Goal: Information Seeking & Learning: Learn about a topic

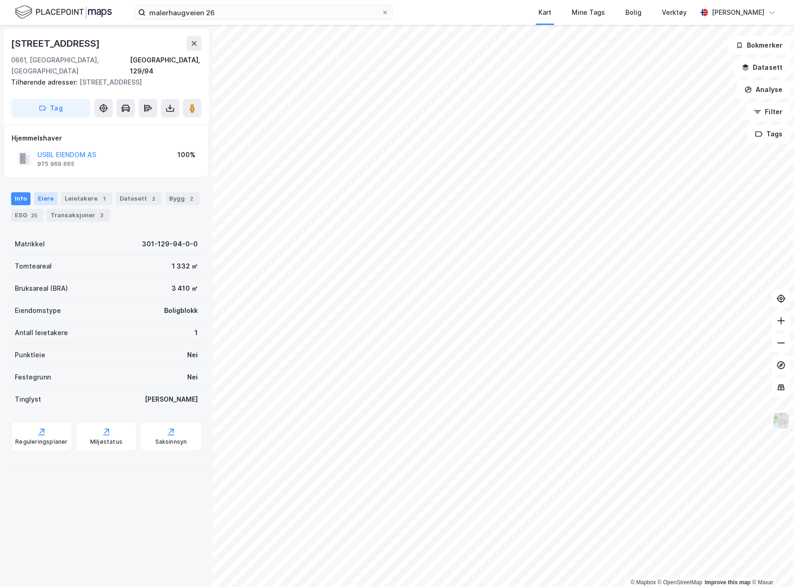
click at [51, 192] on div "Eiere" at bounding box center [45, 198] width 23 height 13
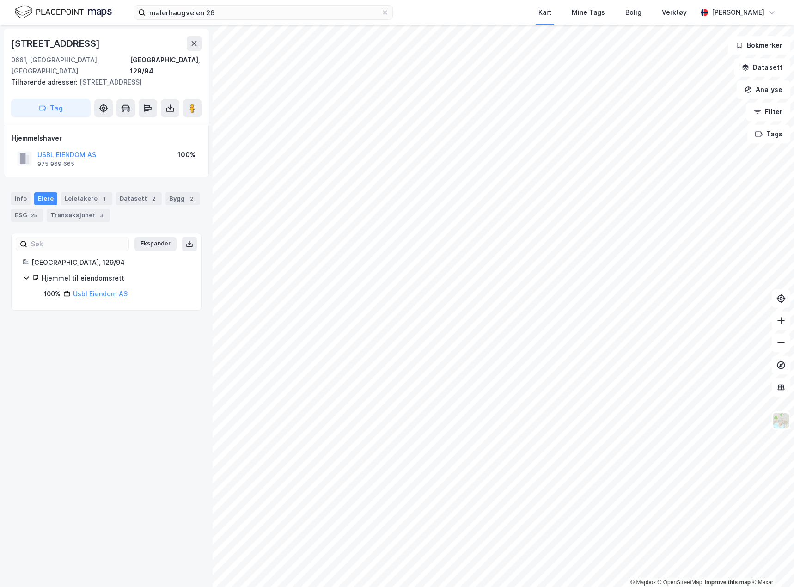
click at [30, 192] on div "Info [PERSON_NAME] 1 Datasett 2 Bygg 2 ESG 25 Transaksjoner 3" at bounding box center [106, 207] width 190 height 30
click at [29, 192] on div "Info" at bounding box center [20, 198] width 19 height 13
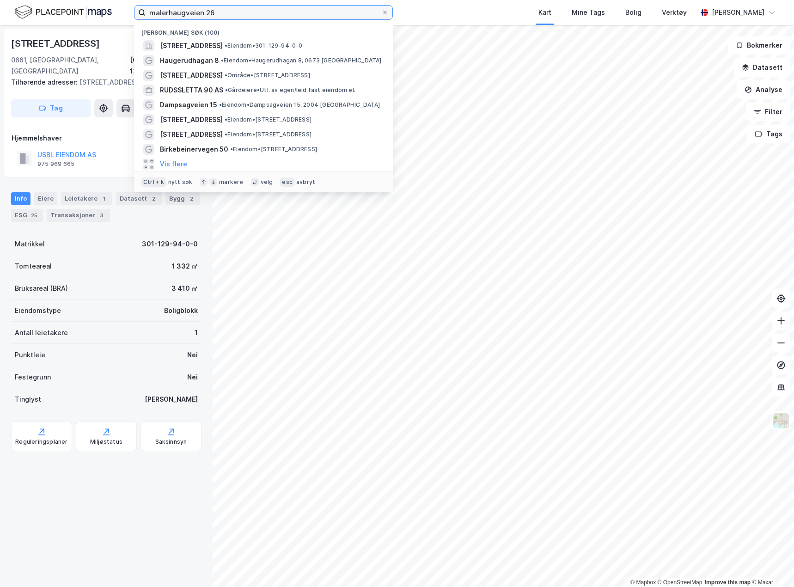
drag, startPoint x: 239, startPoint y: 13, endPoint x: 55, endPoint y: 10, distance: 184.0
click at [55, 10] on div "malerhaugveien 26 Nylige søk (100) [STREET_ADDRESS] • Eiendom • 301-129-94-0-0 …" at bounding box center [397, 12] width 794 height 25
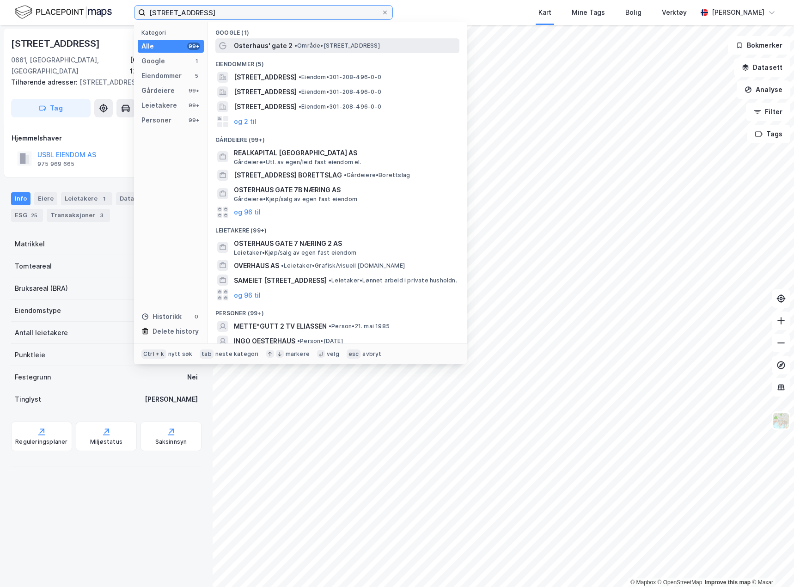
type input "[STREET_ADDRESS]"
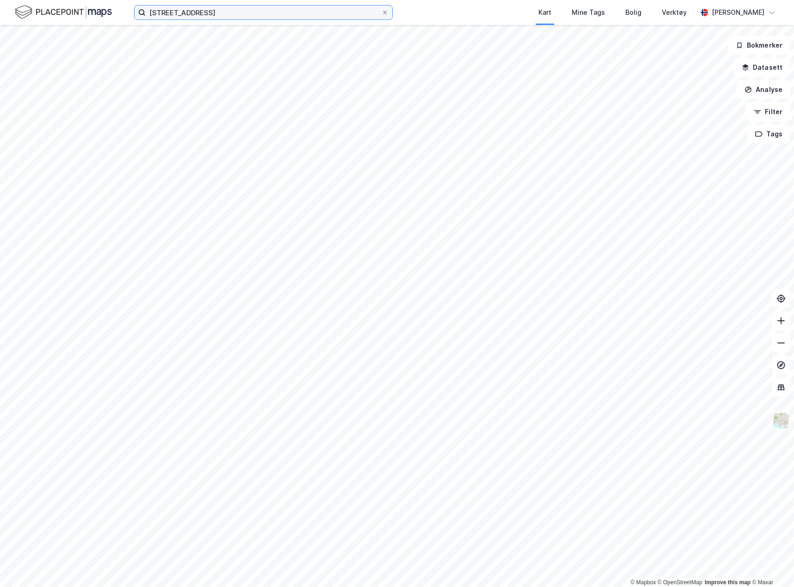
click at [220, 15] on input "[STREET_ADDRESS]" at bounding box center [264, 13] width 236 height 14
type input "[STREET_ADDRESS]"
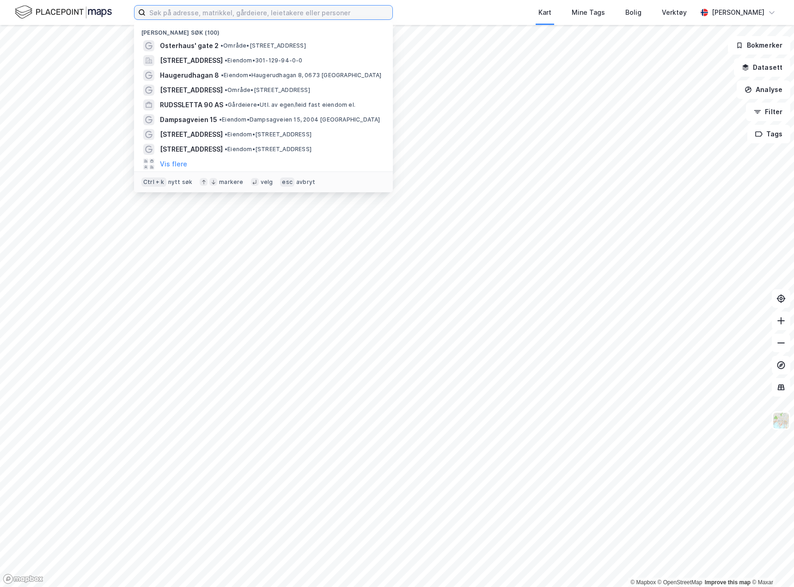
click at [207, 12] on input at bounding box center [269, 13] width 247 height 14
paste input "[STREET_ADDRESS]"
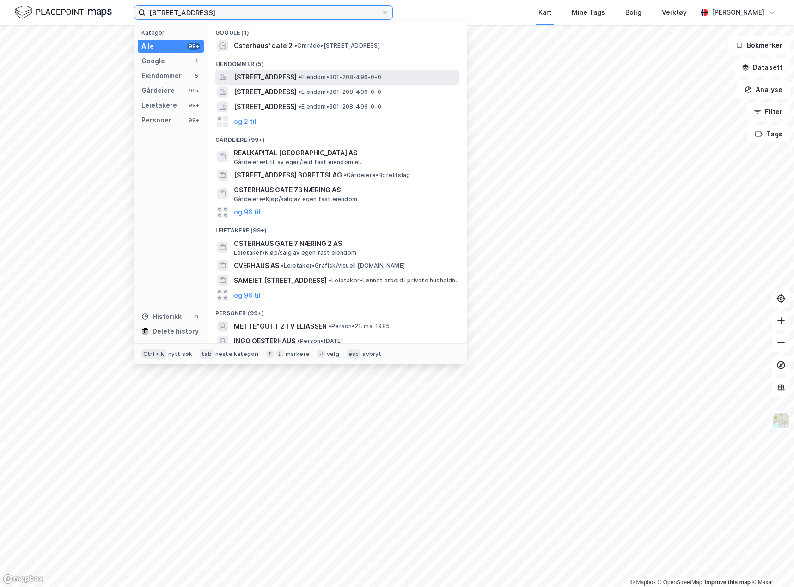
type input "[STREET_ADDRESS]"
click at [263, 80] on span "[STREET_ADDRESS]" at bounding box center [265, 77] width 63 height 11
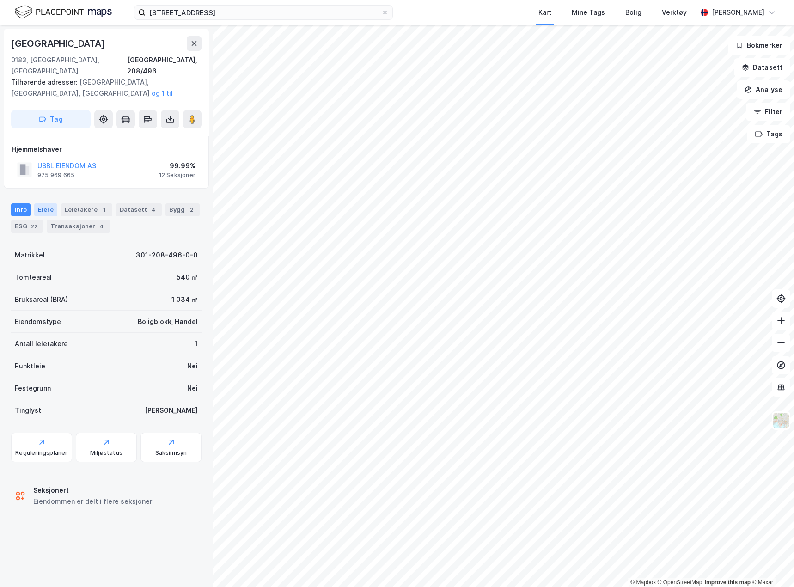
click at [38, 203] on div "Eiere" at bounding box center [45, 209] width 23 height 13
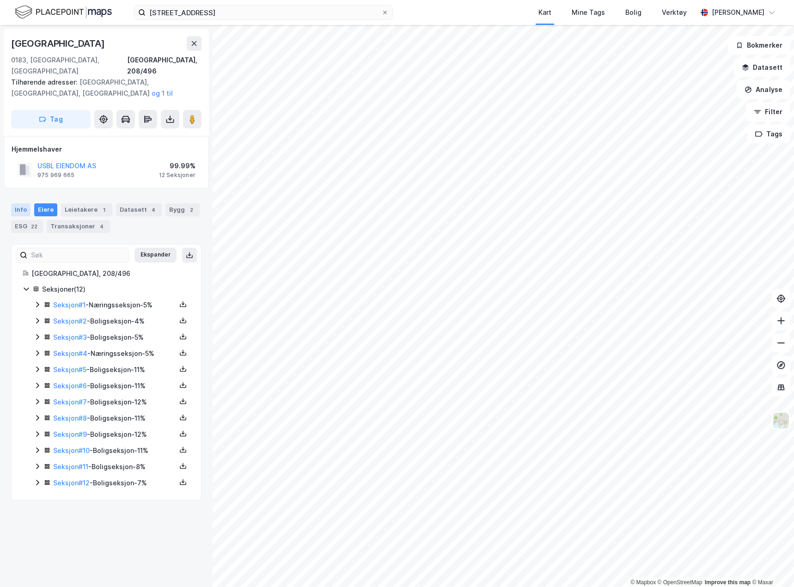
click at [20, 203] on div "Info" at bounding box center [20, 209] width 19 height 13
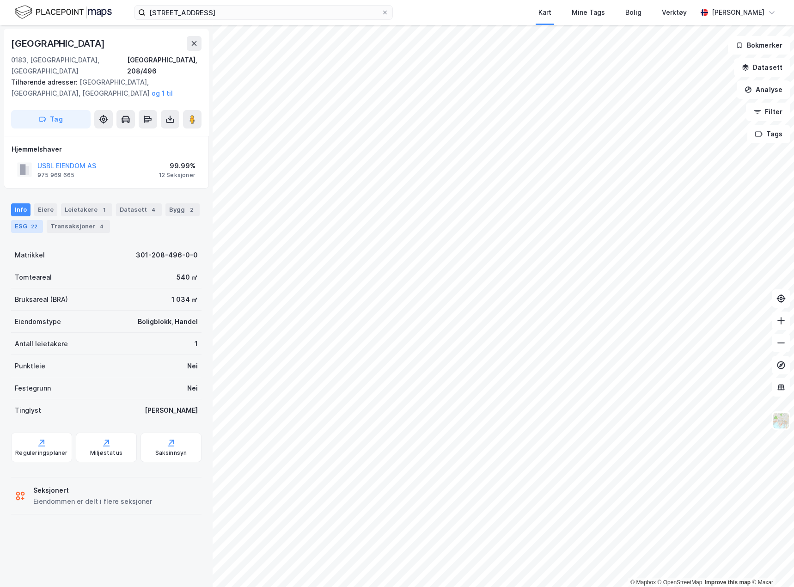
click at [30, 220] on div "ESG 22" at bounding box center [27, 226] width 32 height 13
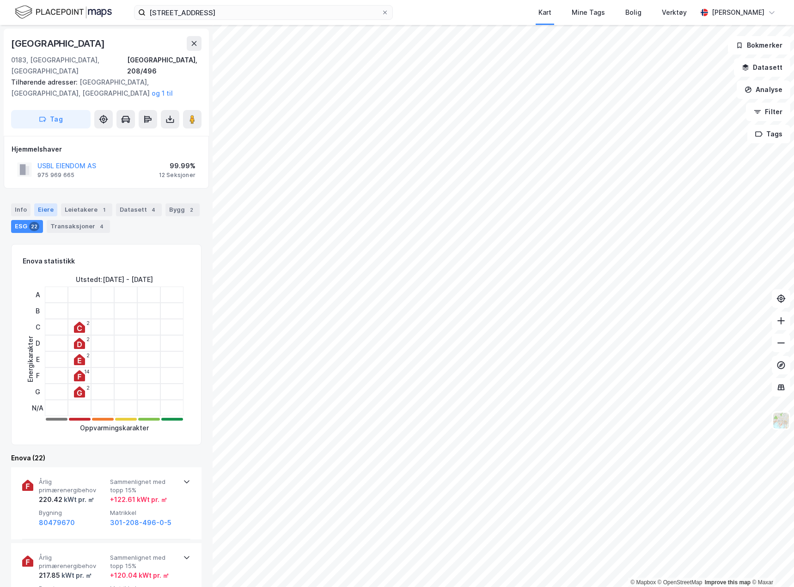
click at [49, 203] on div "Eiere" at bounding box center [45, 209] width 23 height 13
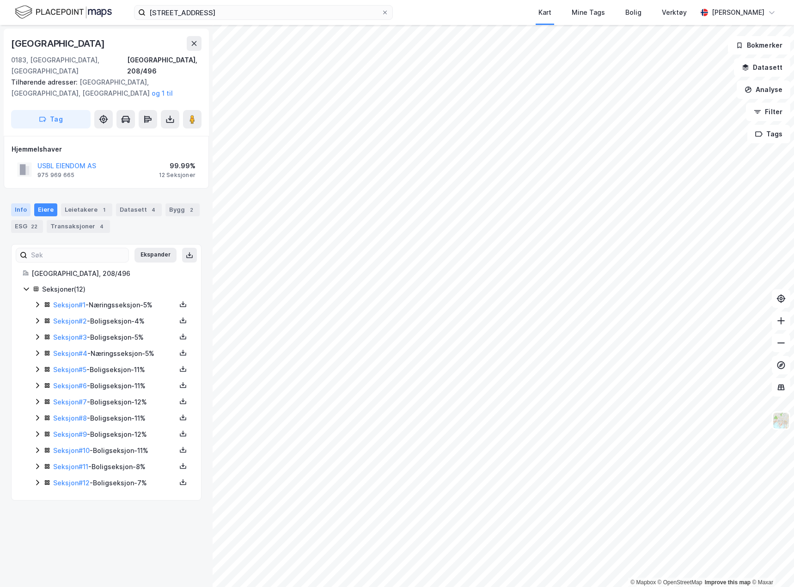
click at [24, 203] on div "Info" at bounding box center [20, 209] width 19 height 13
